Goal: Task Accomplishment & Management: Use online tool/utility

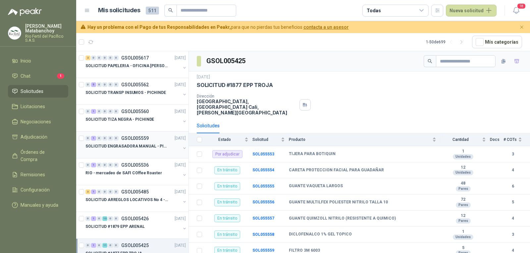
click at [130, 146] on p "SOLICITUD ENGRASADORA MANUAL - PICHINDE" at bounding box center [126, 146] width 82 height 6
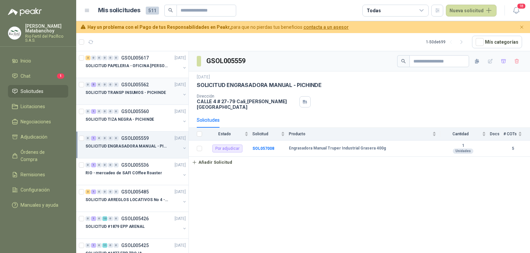
click at [140, 94] on p "SOLICITUD TRANSP INSUMOS - PICHINDE" at bounding box center [125, 93] width 80 height 6
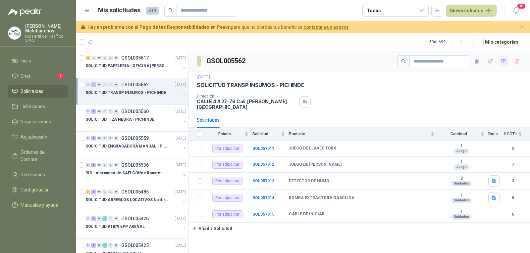
click at [503, 59] on icon "button" at bounding box center [503, 61] width 5 height 4
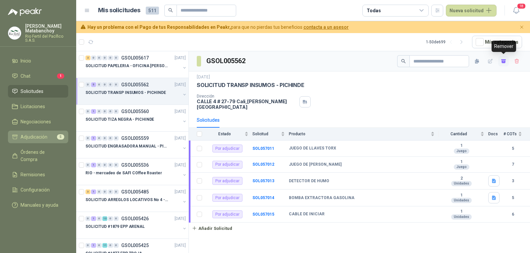
click at [42, 138] on span "Adjudicación" at bounding box center [34, 136] width 27 height 7
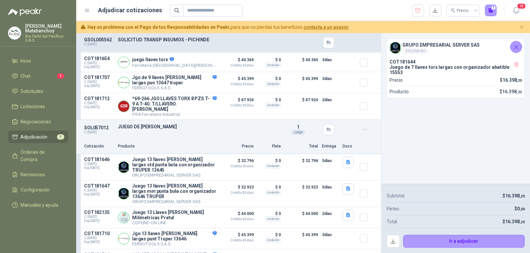
scroll to position [331, 0]
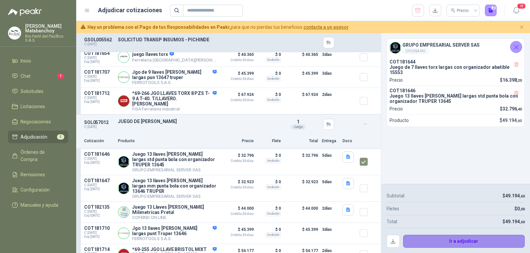
click at [468, 239] on button "Ir a adjudicar" at bounding box center [464, 241] width 122 height 13
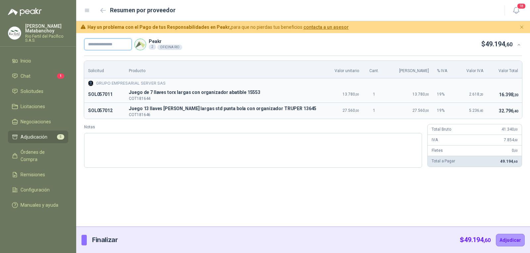
click at [106, 44] on input "text" at bounding box center [108, 44] width 48 height 12
type input "*******"
click at [501, 238] on button "Adjudicar" at bounding box center [510, 240] width 29 height 13
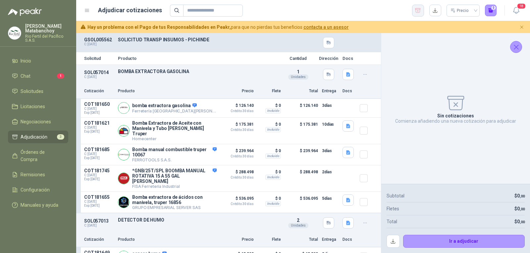
click at [416, 11] on icon "button" at bounding box center [418, 10] width 6 height 7
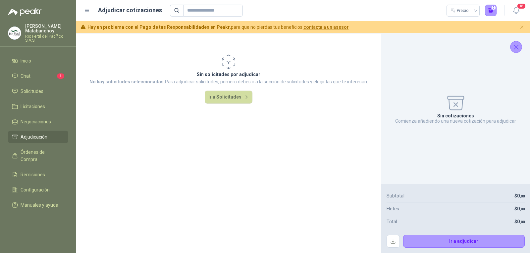
click at [522, 43] on div "Sin cotizaciones Comienza añadiendo una nueva cotización para adjudicar" at bounding box center [455, 108] width 138 height 140
click at [518, 44] on icon "Cerrar" at bounding box center [516, 47] width 8 height 8
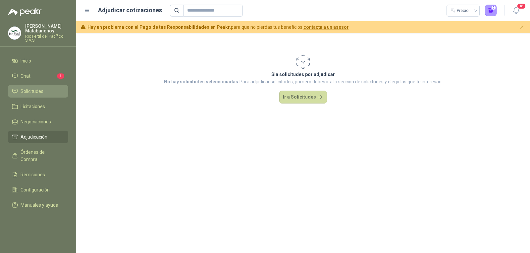
click at [38, 86] on link "Solicitudes" at bounding box center [38, 91] width 60 height 13
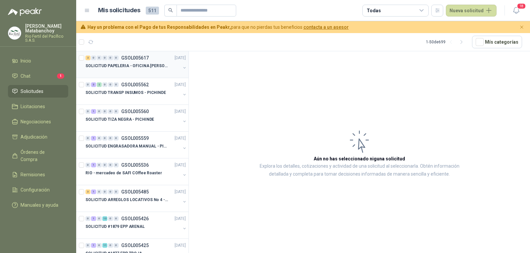
click at [157, 70] on div at bounding box center [132, 72] width 95 height 5
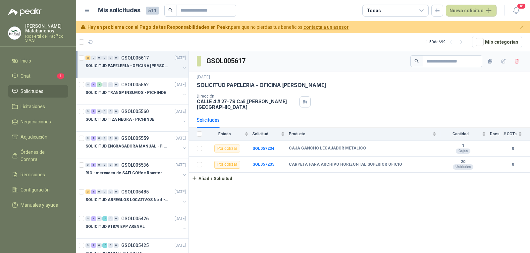
click at [48, 92] on li "Solicitudes" at bounding box center [38, 91] width 52 height 7
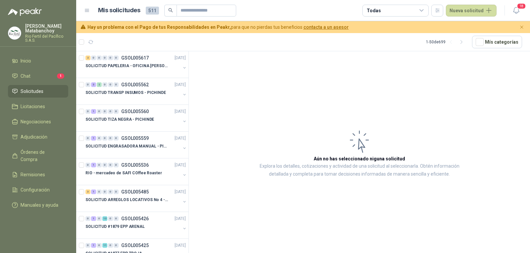
click at [241, 178] on article "Aún no has seleccionado niguna solicitud Explora los detalles, cotizaciones y a…" at bounding box center [359, 153] width 341 height 204
